Goal: Information Seeking & Learning: Check status

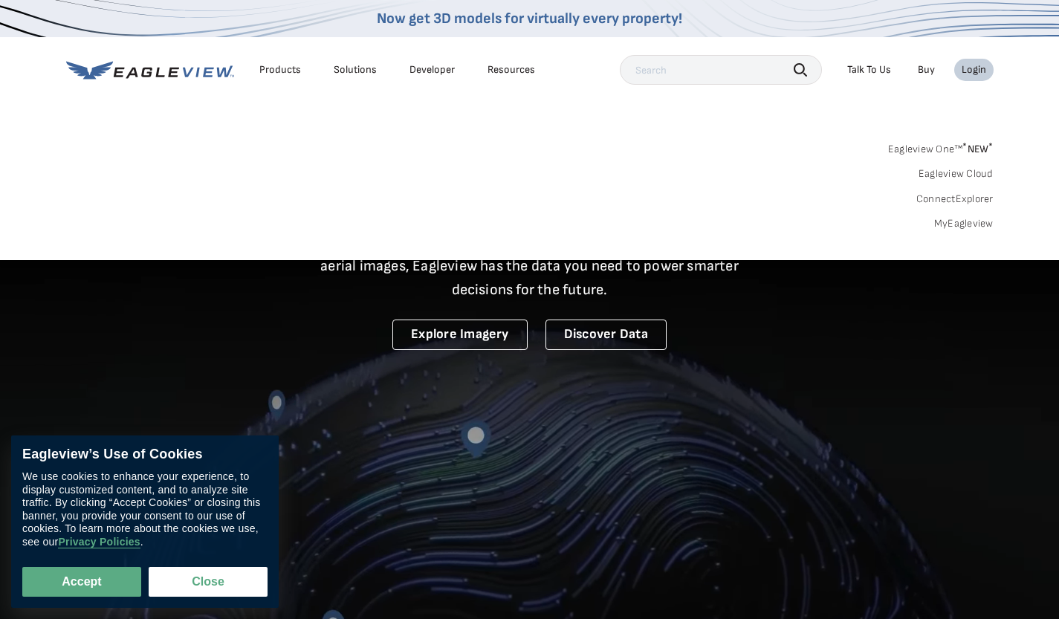
click at [964, 72] on div "Login" at bounding box center [973, 69] width 25 height 13
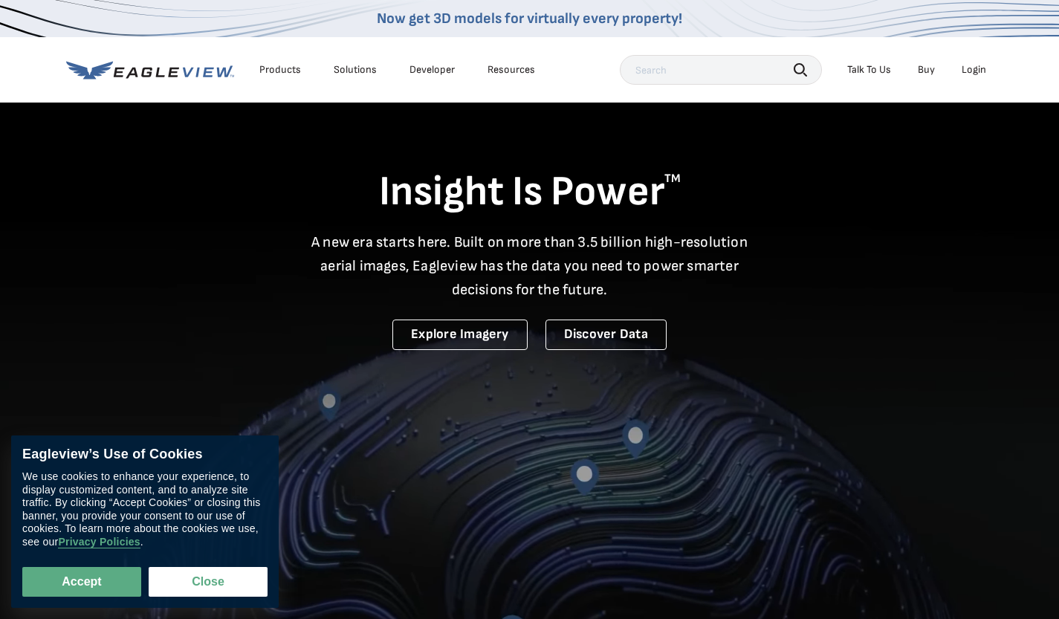
click at [964, 72] on div "Login" at bounding box center [973, 69] width 25 height 13
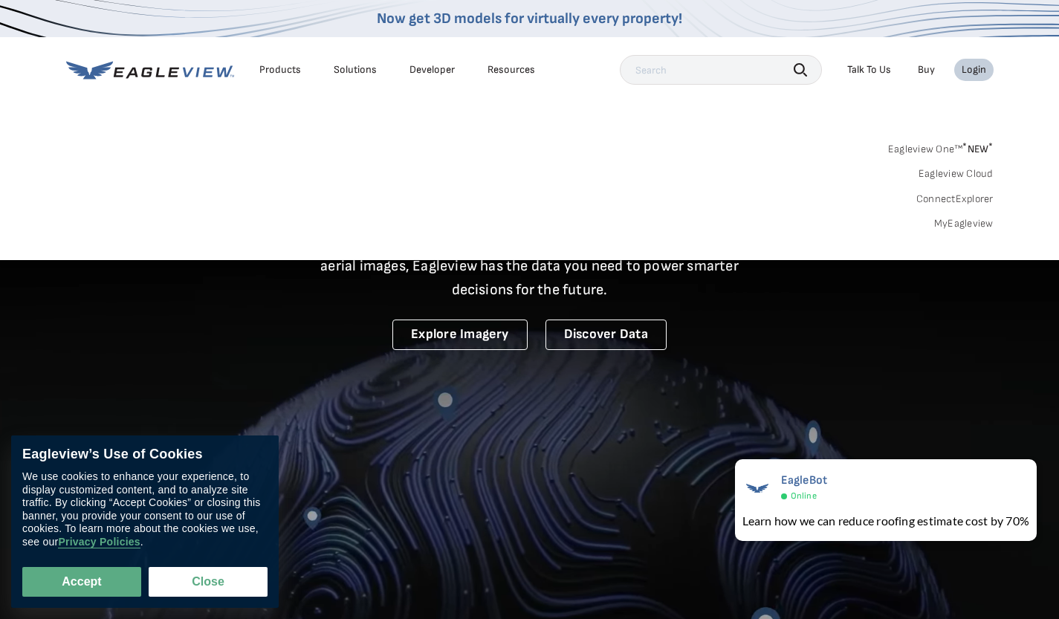
click at [947, 227] on link "MyEagleview" at bounding box center [963, 223] width 59 height 13
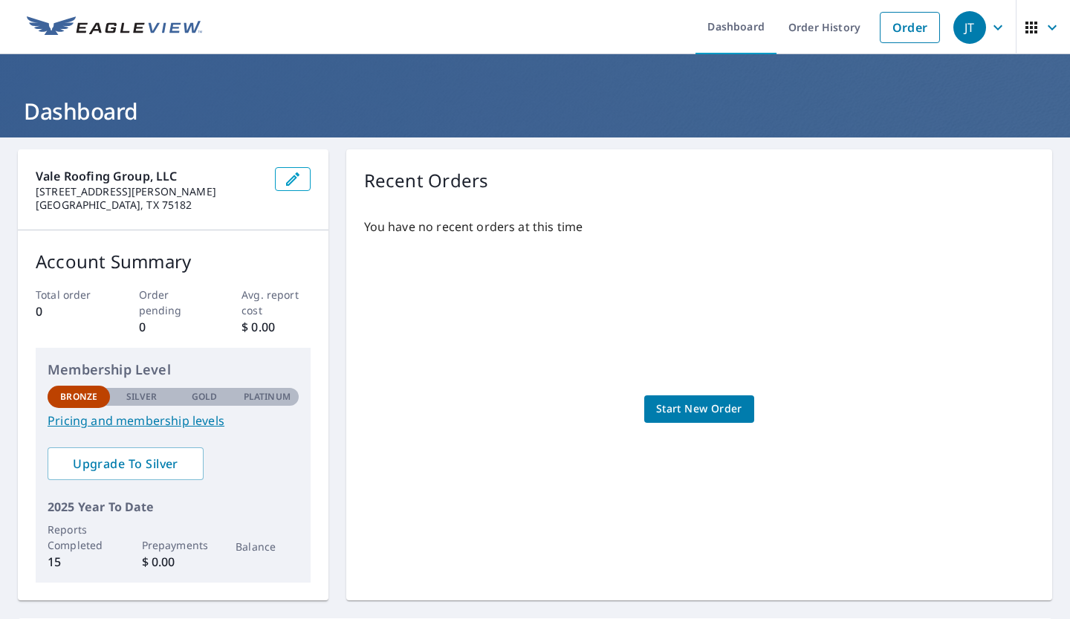
click at [845, 35] on link "Order History" at bounding box center [824, 27] width 96 height 54
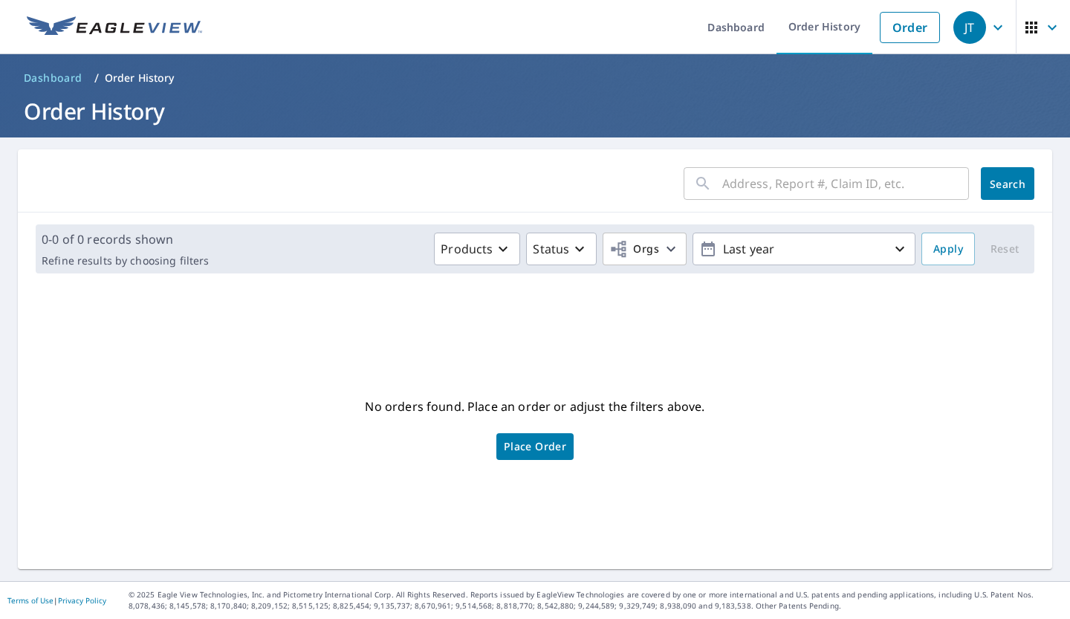
click at [989, 25] on icon "button" at bounding box center [998, 28] width 18 height 18
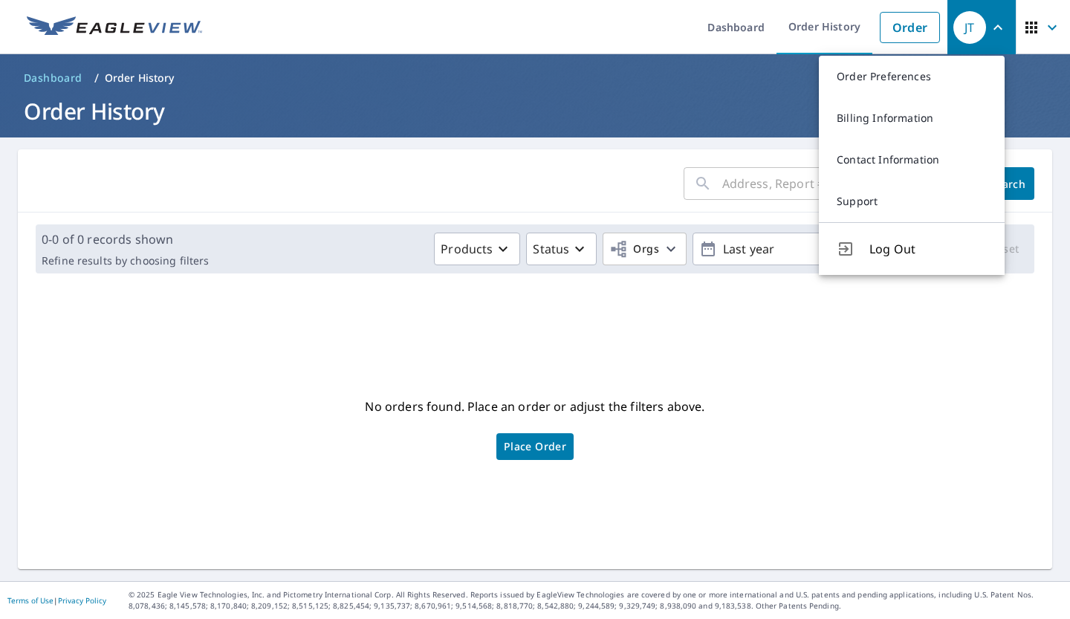
click at [908, 160] on link "Contact Information" at bounding box center [912, 160] width 186 height 42
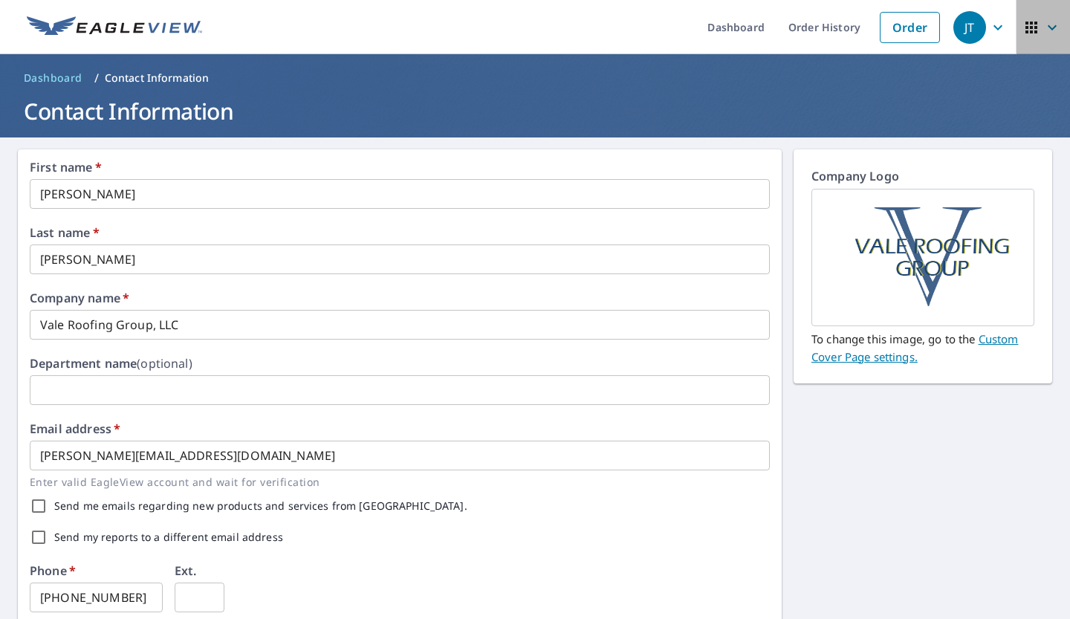
click at [1043, 30] on icon "button" at bounding box center [1052, 28] width 18 height 18
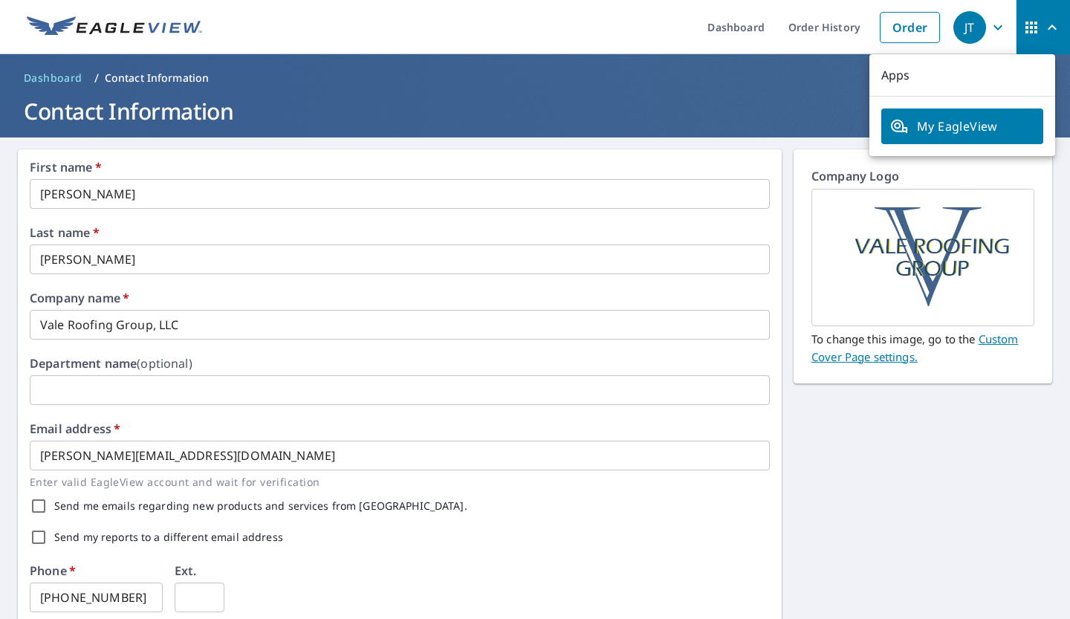
click at [1025, 31] on icon "button" at bounding box center [1031, 28] width 12 height 12
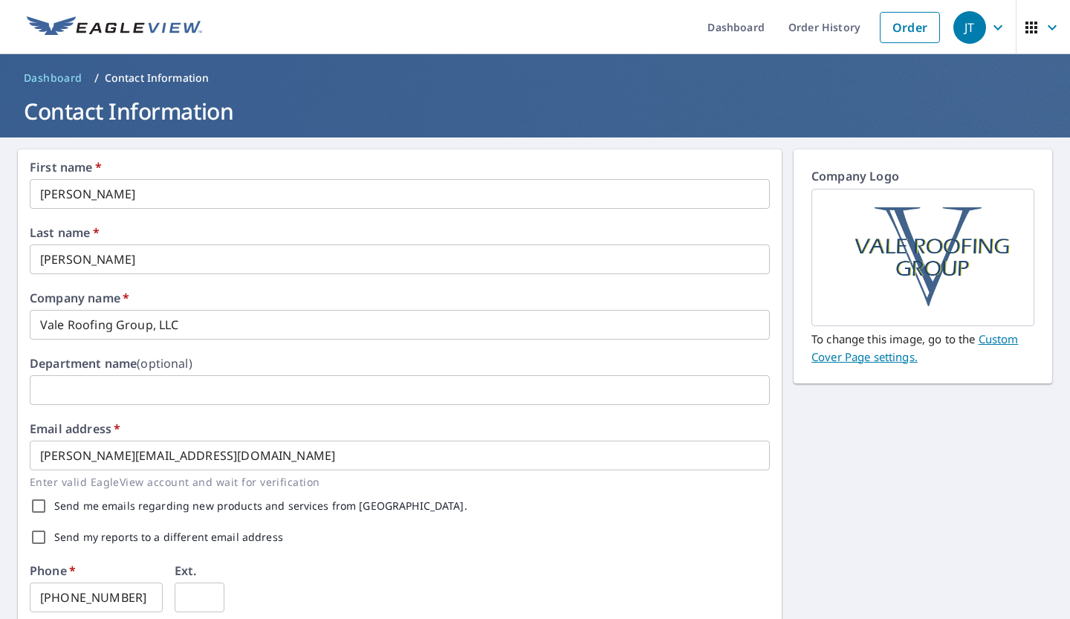
click at [993, 26] on icon "button" at bounding box center [998, 28] width 18 height 18
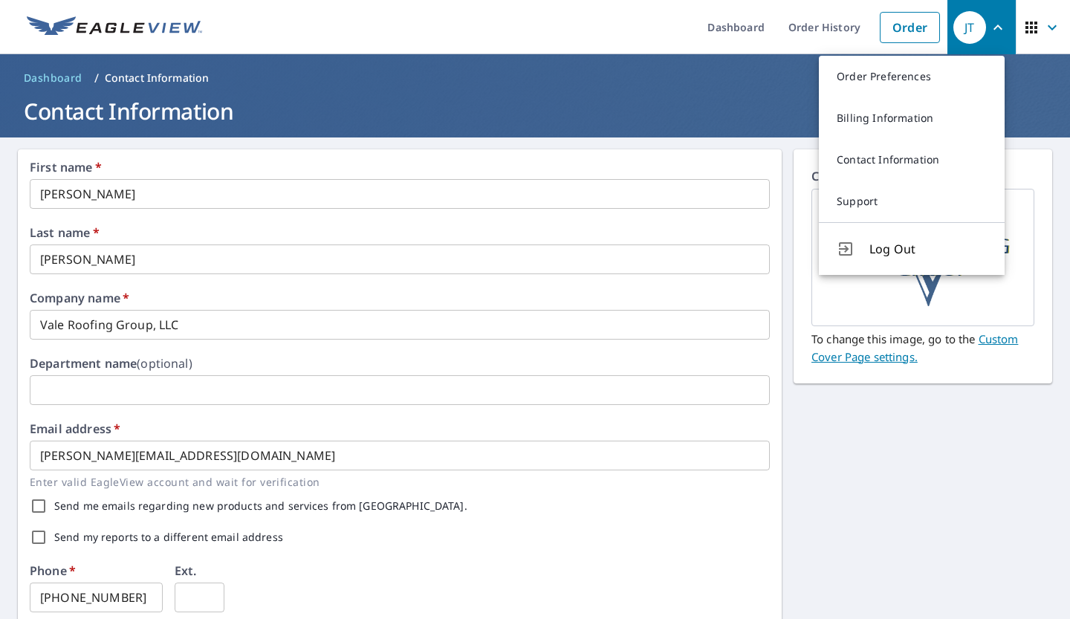
click at [901, 183] on link "Support" at bounding box center [912, 202] width 186 height 42
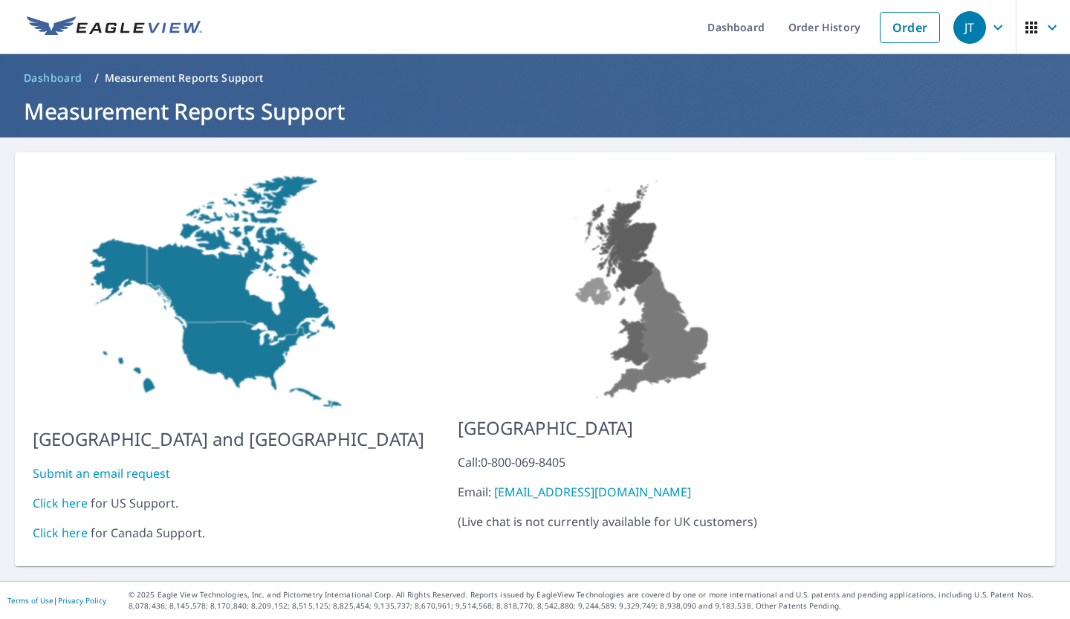
click at [73, 495] on link "Click here" at bounding box center [60, 503] width 55 height 16
click at [964, 30] on div "JT" at bounding box center [969, 27] width 33 height 33
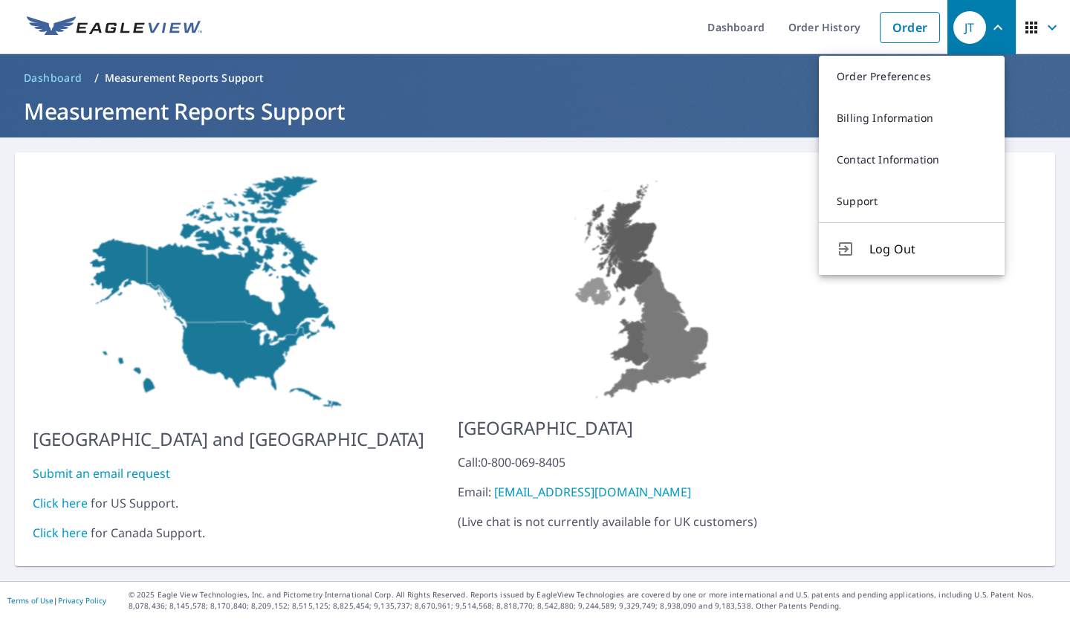
click at [893, 109] on link "Billing Information" at bounding box center [912, 118] width 186 height 42
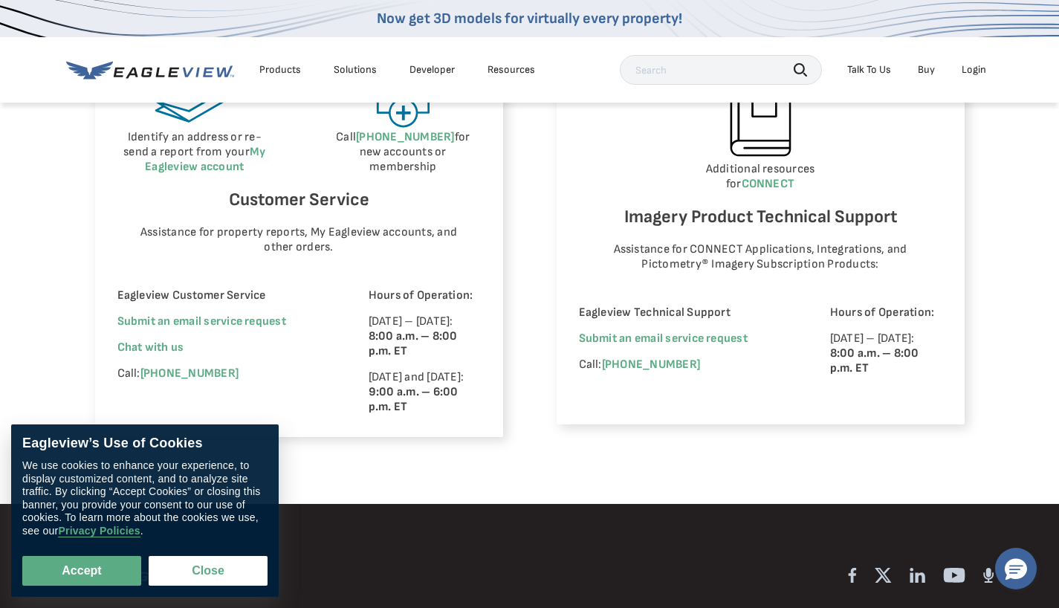
scroll to position [927, 0]
click at [411, 437] on div "Place a new order Check your report status in Order History Identify an address…" at bounding box center [299, 161] width 408 height 550
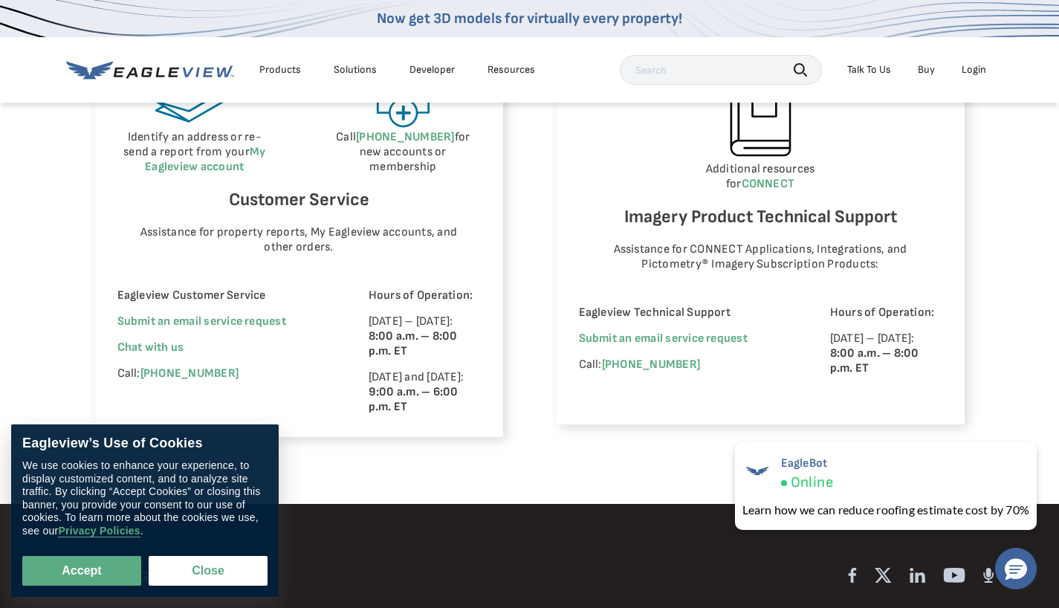
click at [132, 558] on button "Accept" at bounding box center [81, 571] width 119 height 30
checkbox input "true"
